Goal: Check status: Check status

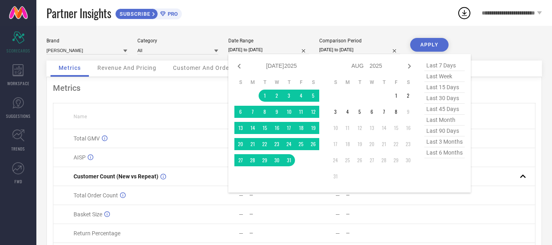
select select "6"
select select "2025"
select select "7"
select select "2025"
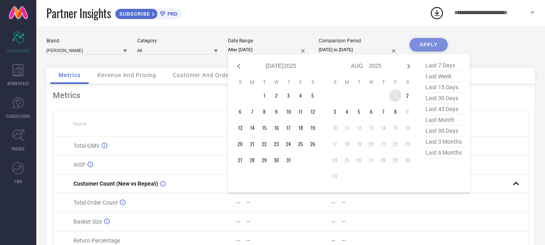
click at [398, 94] on td "1" at bounding box center [396, 96] width 12 height 12
type input "[DATE] to [DATE]"
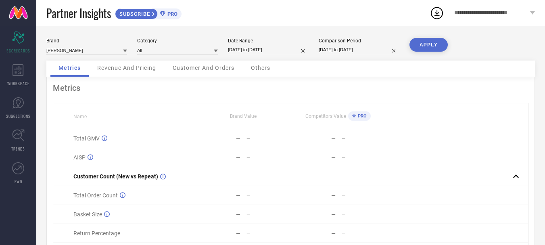
click at [432, 50] on button "APPLY" at bounding box center [429, 45] width 38 height 14
click at [133, 67] on span "Revenue And Pricing" at bounding box center [126, 68] width 59 height 6
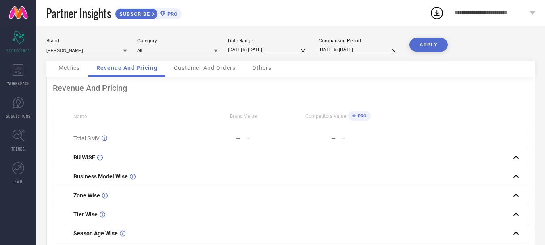
click at [187, 71] on span "Customer And Orders" at bounding box center [205, 68] width 62 height 6
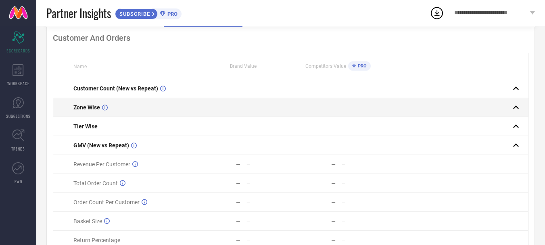
scroll to position [50, 0]
click at [174, 115] on td "Zone Wise" at bounding box center [124, 108] width 143 height 19
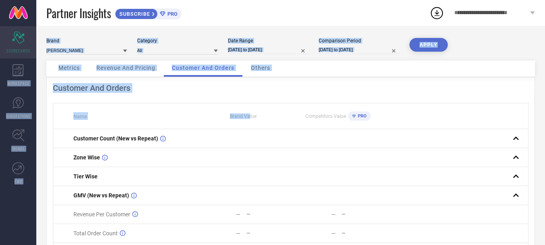
drag, startPoint x: 250, startPoint y: 120, endPoint x: 31, endPoint y: 54, distance: 228.6
click at [31, 54] on div "Scorecard SCORECARDS WORKSPACE SUGGESTIONS TRENDS FWD Brand BINNIS WARDROBE Cat…" at bounding box center [272, 179] width 545 height 307
click at [71, 66] on span "Metrics" at bounding box center [69, 68] width 21 height 6
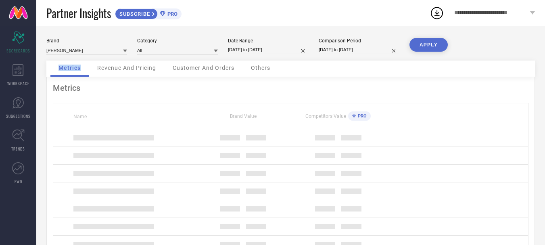
click at [71, 66] on span "Metrics" at bounding box center [70, 68] width 22 height 6
